Goal: Task Accomplishment & Management: Manage account settings

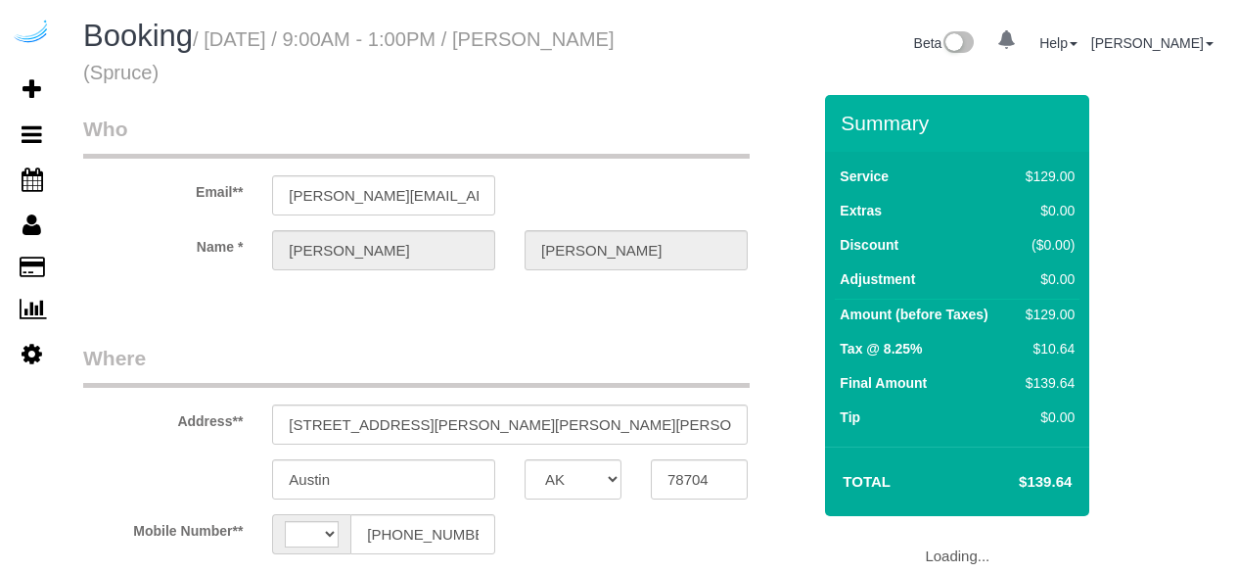
select select "[GEOGRAPHIC_DATA]"
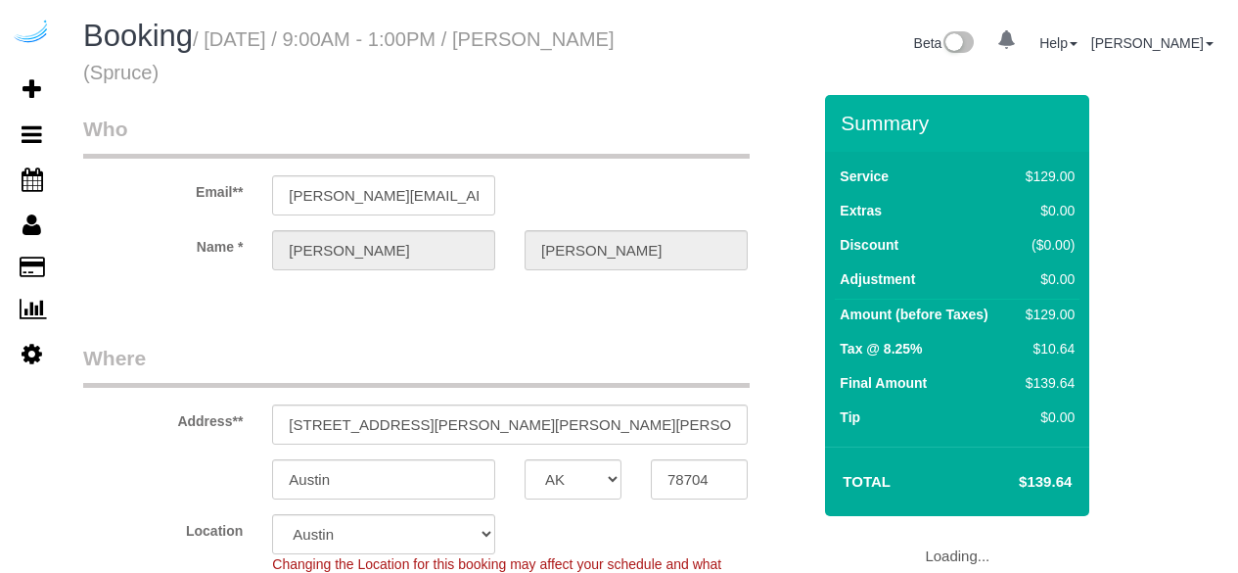
select select "string:[GEOGRAPHIC_DATA]"
select select "object:669"
select select "number:9"
select select "282"
select select "object:794"
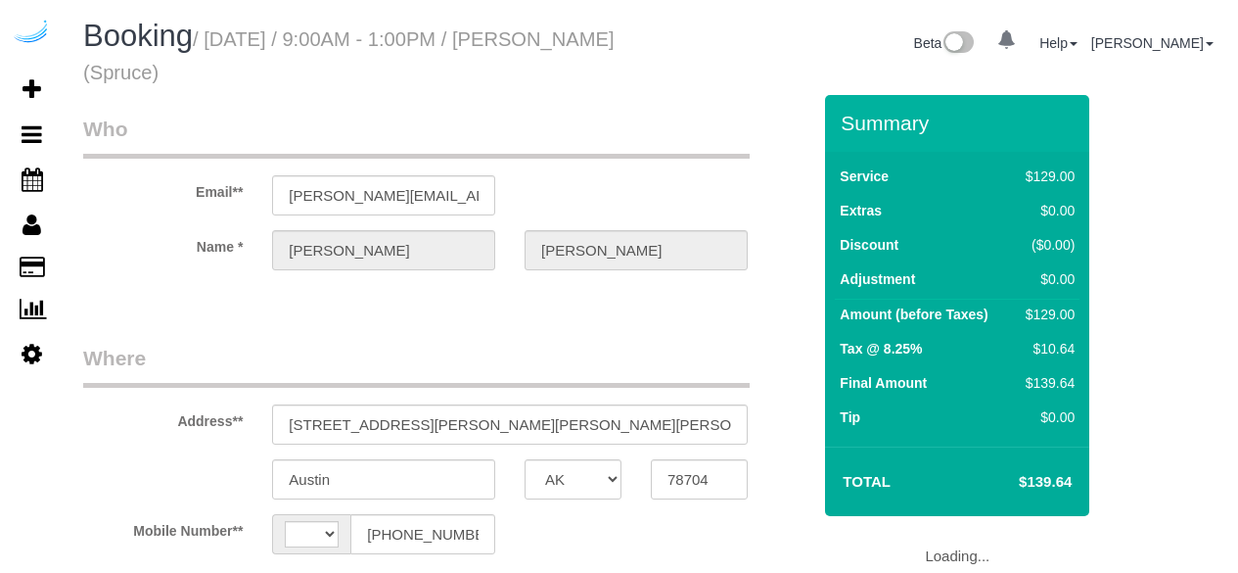
select select "[GEOGRAPHIC_DATA]"
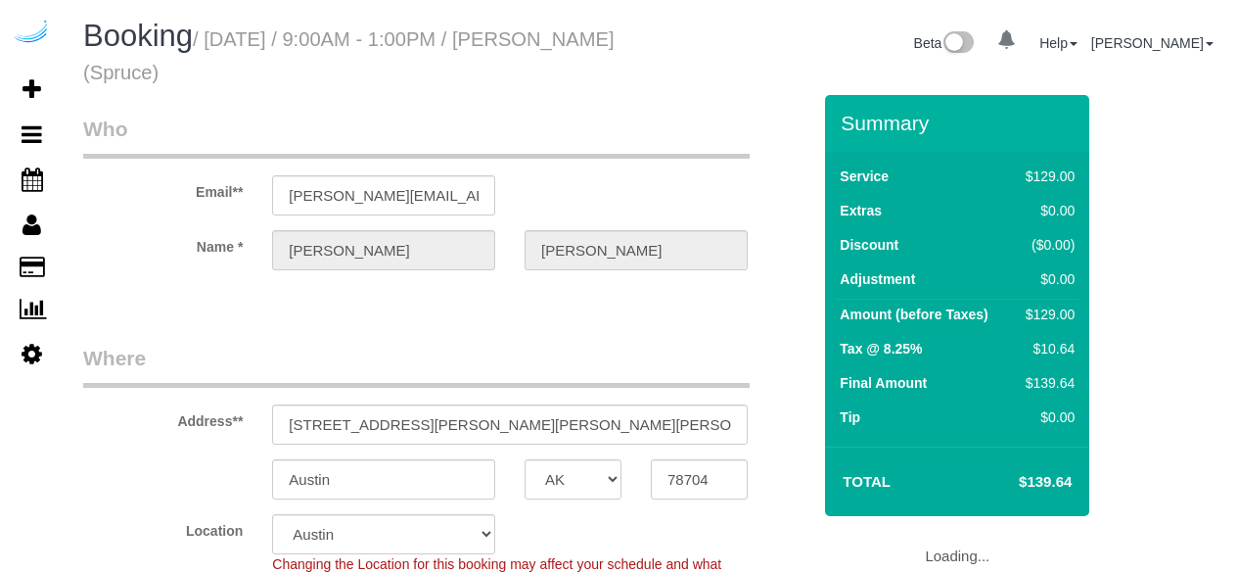
select select "string:[GEOGRAPHIC_DATA]"
select select "object:717"
select select "282"
select select "object:801"
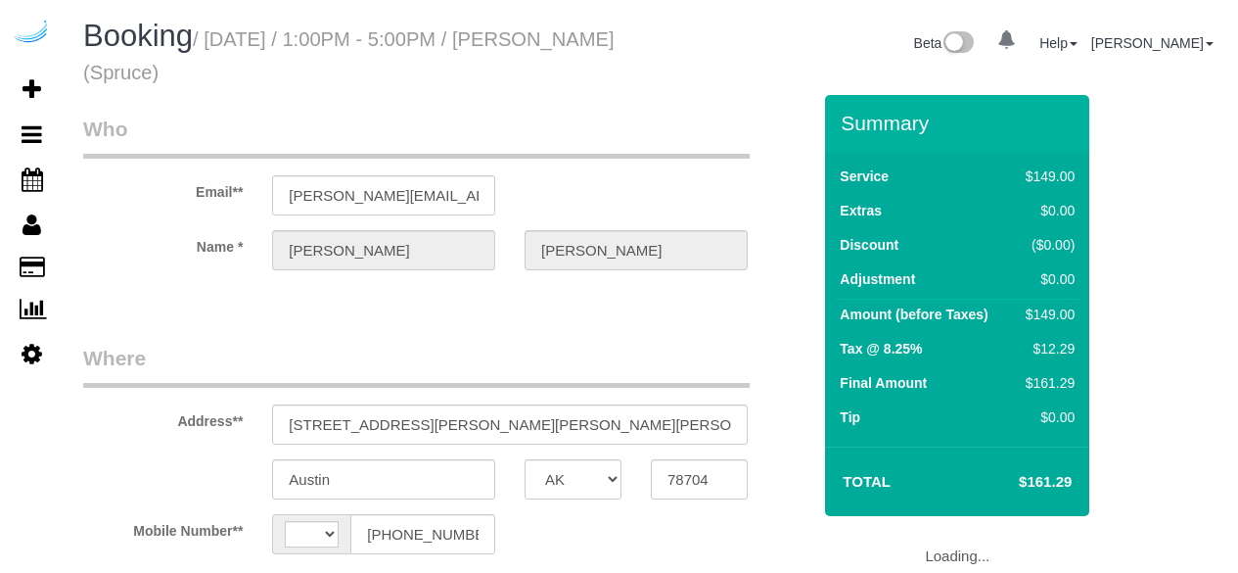
select select "[GEOGRAPHIC_DATA]"
select select "object:429"
select select "number:9"
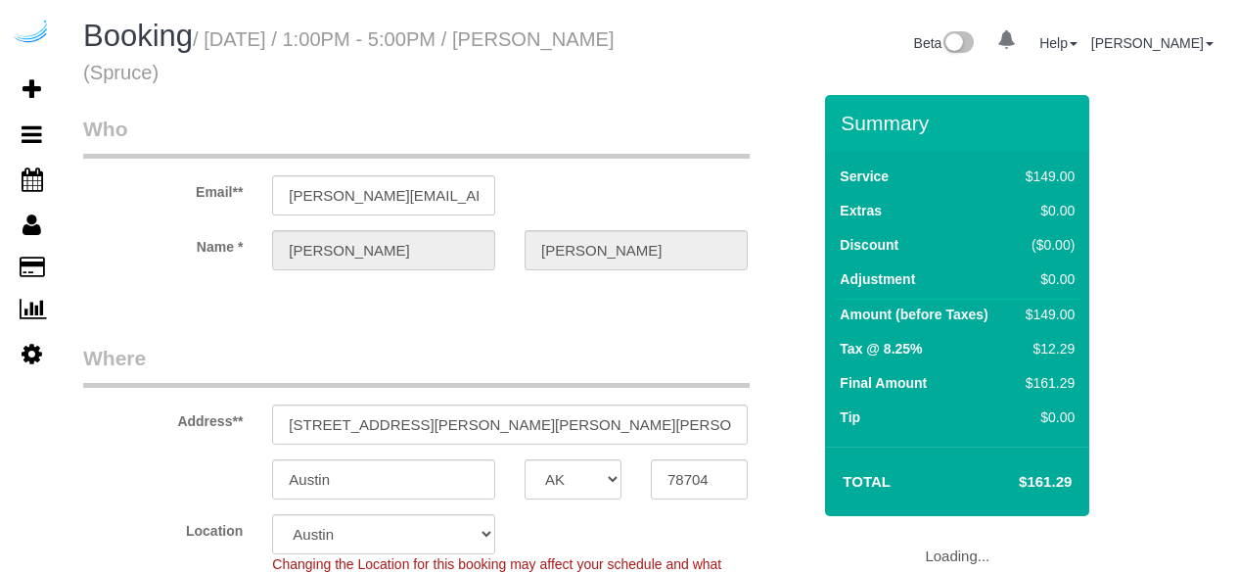
select select "282"
select select "string:[GEOGRAPHIC_DATA]"
select select "object:801"
